Goal: Task Accomplishment & Management: Use online tool/utility

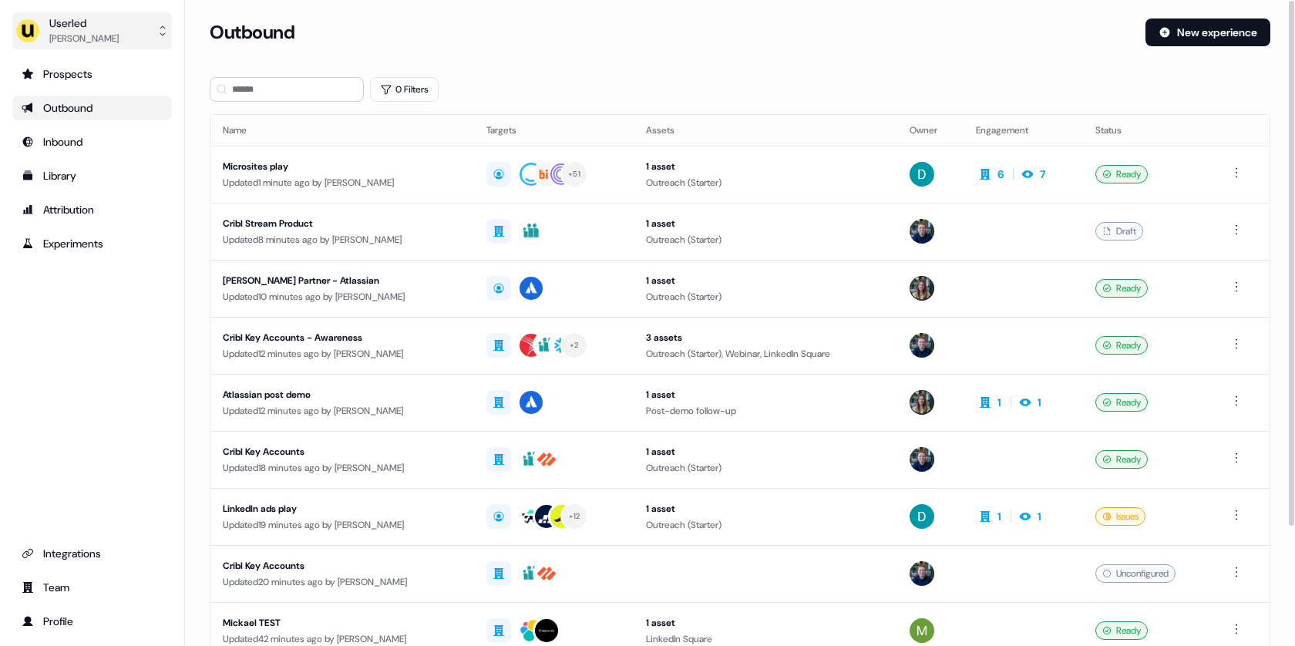
click at [133, 46] on button "Userled Tristan Saunders" at bounding box center [92, 30] width 160 height 37
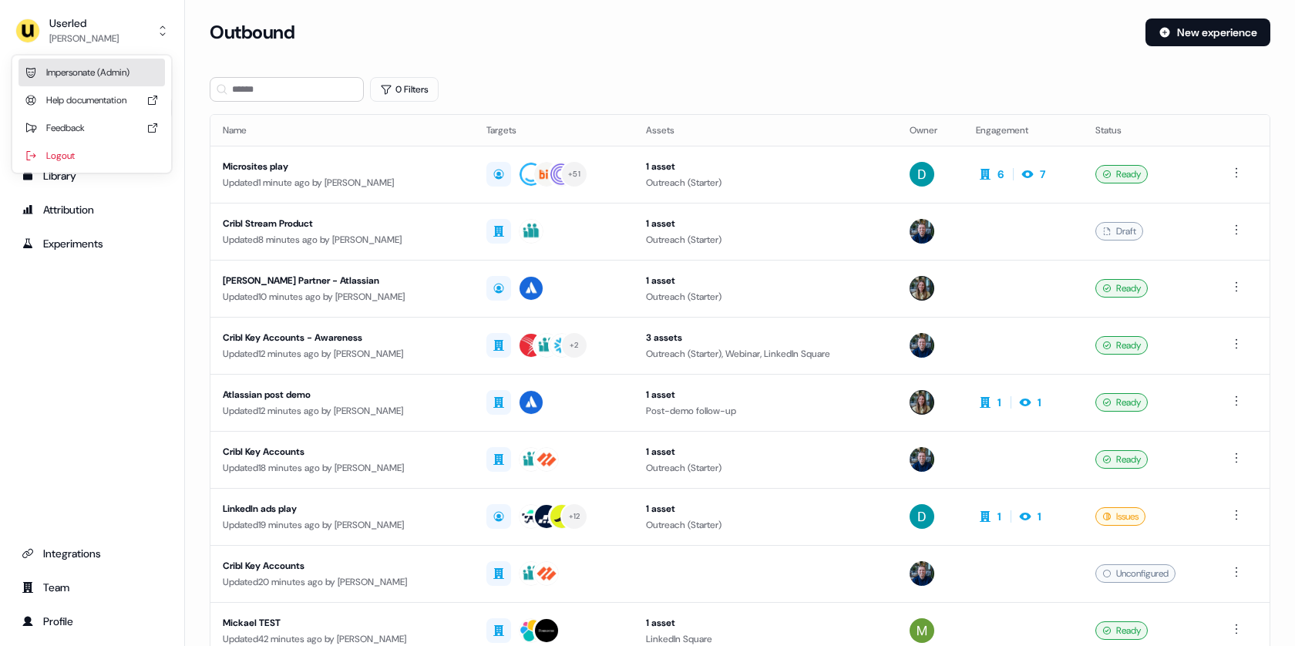
click at [112, 65] on div "Impersonate (Admin)" at bounding box center [91, 73] width 146 height 28
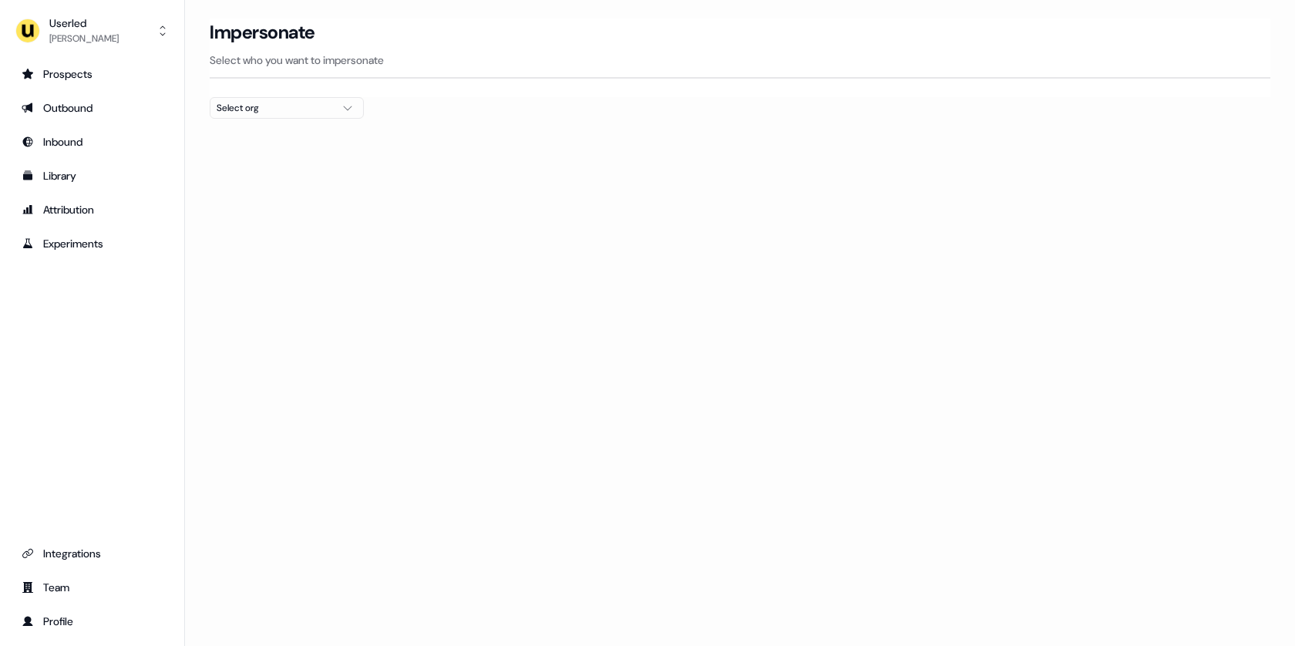
click at [238, 115] on button "Select org" at bounding box center [287, 108] width 154 height 22
type input "*****"
click at [254, 161] on div "Canva" at bounding box center [286, 162] width 153 height 25
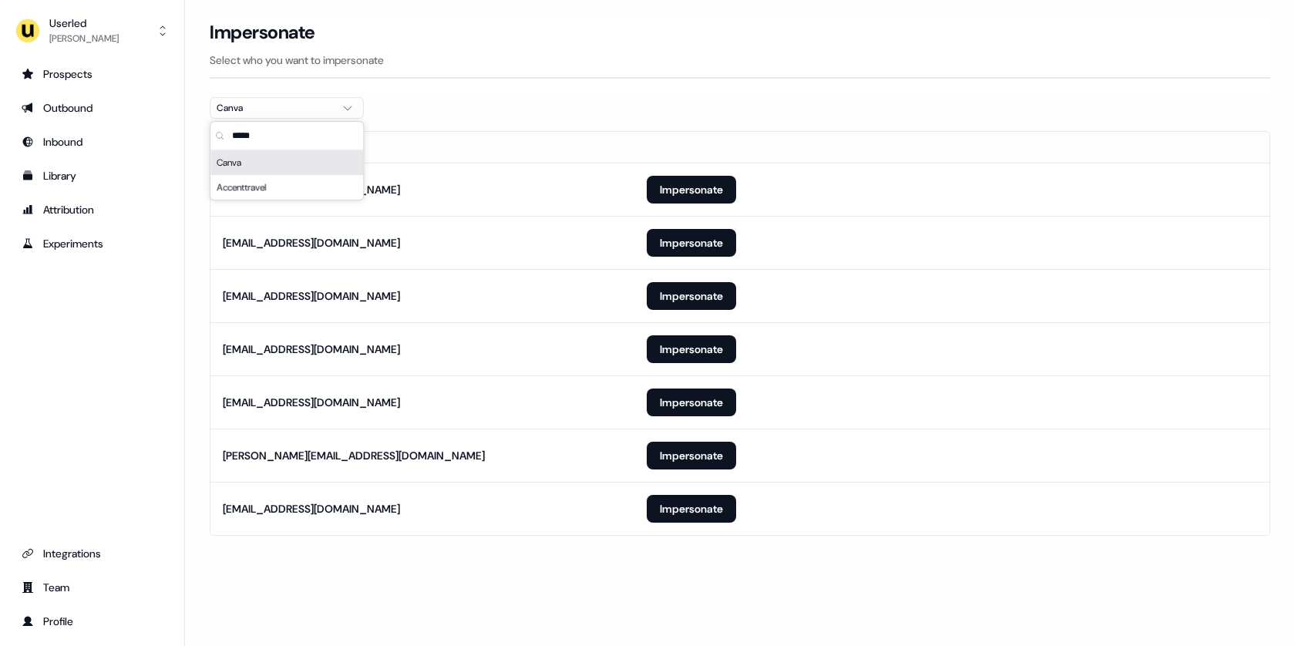
click at [194, 178] on section "Loading... Impersonate Select who you want to impersonate Canva Email laurenmod…" at bounding box center [740, 298] width 1110 height 560
click at [675, 246] on button "Impersonate" at bounding box center [691, 243] width 89 height 28
